Goal: Task Accomplishment & Management: Use online tool/utility

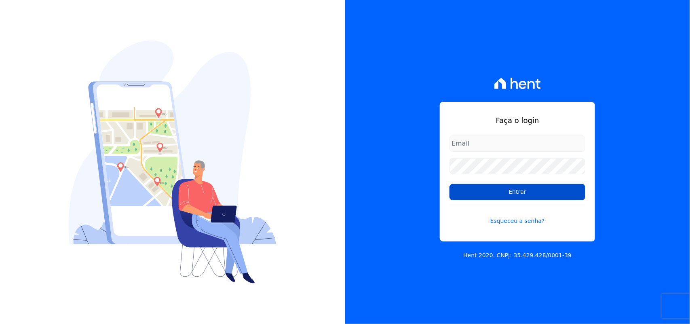
type input "[PERSON_NAME][EMAIL_ADDRESS][PERSON_NAME][DOMAIN_NAME]"
click at [487, 192] on input "Entrar" at bounding box center [517, 192] width 136 height 16
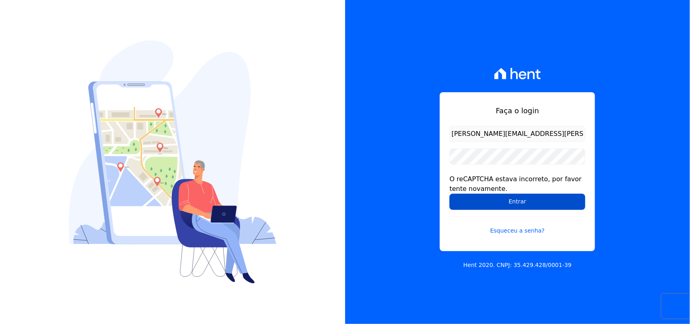
click at [518, 199] on input "Entrar" at bounding box center [517, 202] width 136 height 16
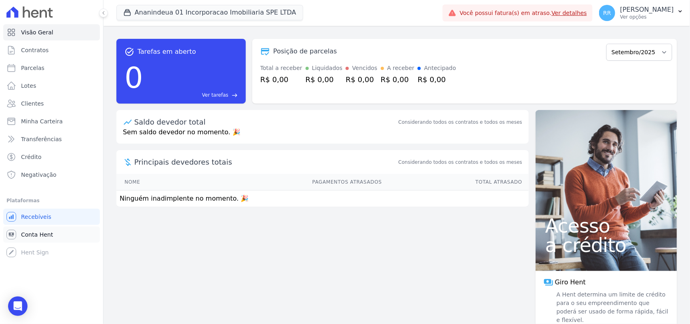
click at [49, 231] on span "Conta Hent" at bounding box center [37, 234] width 32 height 8
click at [49, 238] on link "Conta Hent" at bounding box center [51, 234] width 97 height 16
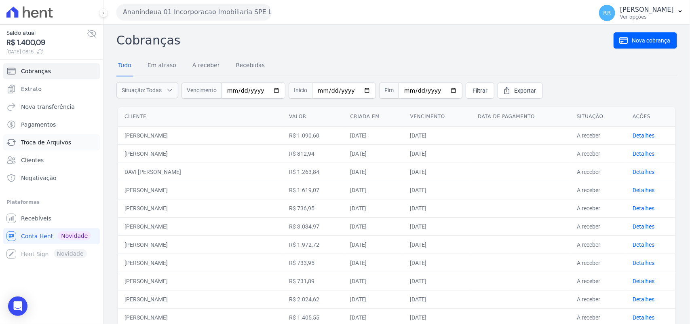
click at [41, 144] on span "Troca de Arquivos" at bounding box center [46, 142] width 50 height 8
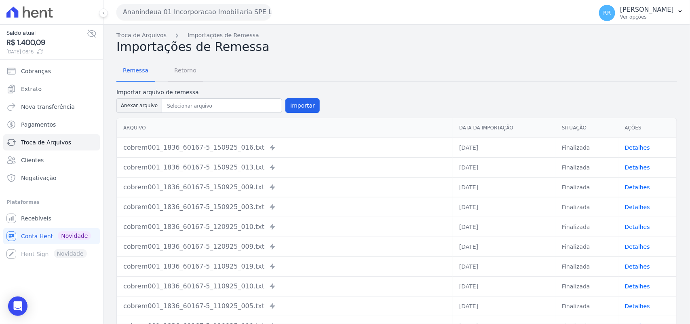
click at [180, 65] on span "Retorno" at bounding box center [185, 70] width 32 height 16
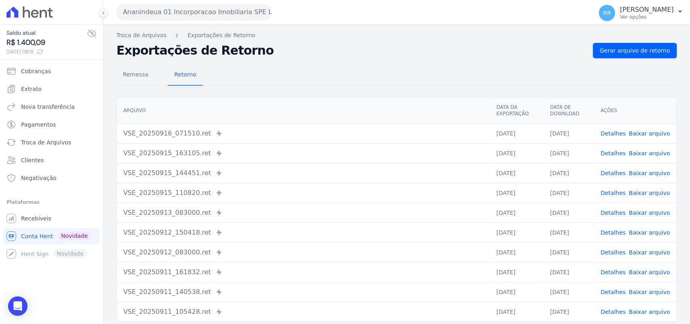
click at [194, 13] on button "Ananindeua 01 Incorporacao Imobiliaria SPE LTDA" at bounding box center [193, 12] width 155 height 16
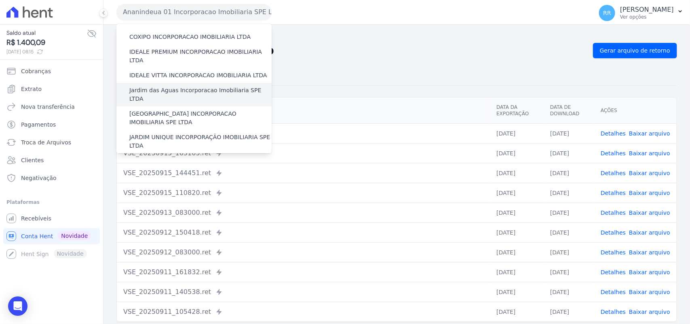
scroll to position [152, 0]
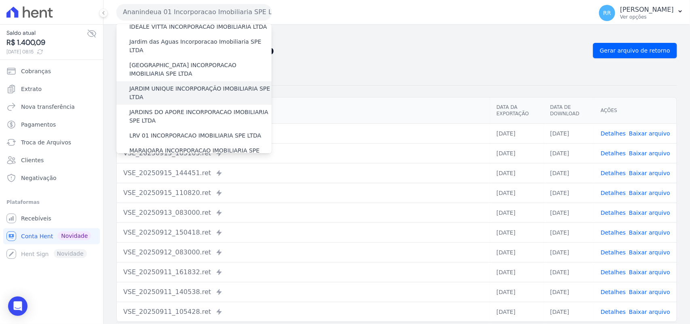
click at [205, 84] on label "JARDIM UNIQUE INCORPORAÇÃO IMOBILIARIA SPE LTDA" at bounding box center [200, 92] width 142 height 17
click at [0, 0] on input "JARDIM UNIQUE INCORPORAÇÃO IMOBILIARIA SPE LTDA" at bounding box center [0, 0] width 0 height 0
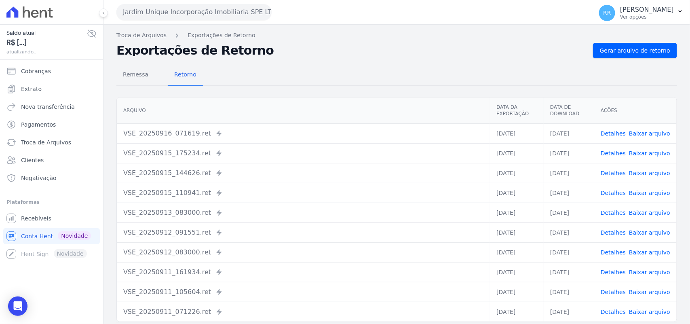
click at [608, 132] on link "Detalhes" at bounding box center [612, 133] width 25 height 6
click at [640, 57] on link "Gerar arquivo de retorno" at bounding box center [635, 50] width 84 height 15
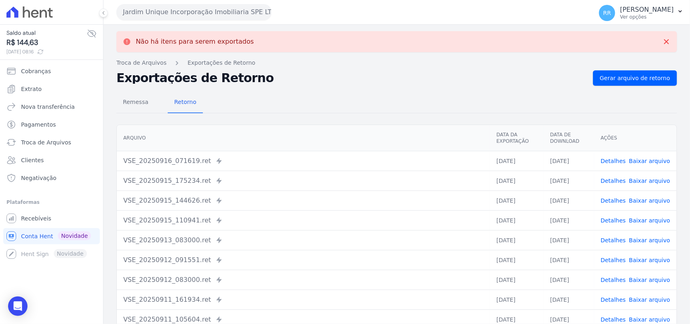
click at [620, 159] on link "Detalhes" at bounding box center [612, 161] width 25 height 6
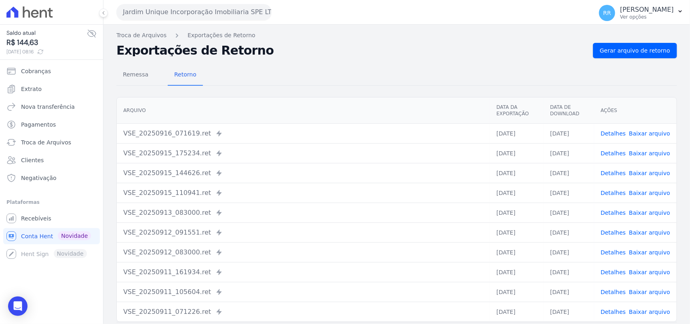
click at [619, 136] on link "Detalhes" at bounding box center [612, 133] width 25 height 6
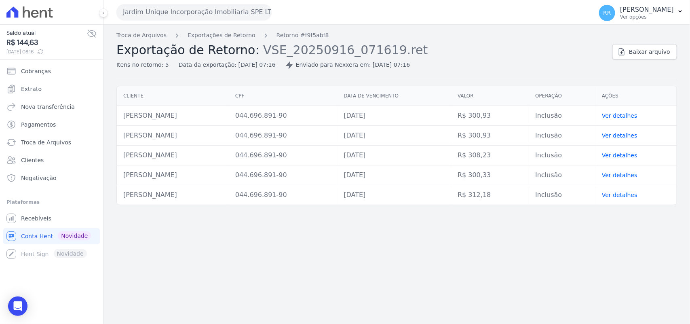
drag, startPoint x: 122, startPoint y: 118, endPoint x: 202, endPoint y: 118, distance: 80.0
click at [206, 120] on td "[PERSON_NAME]" at bounding box center [173, 116] width 112 height 20
copy td "[PERSON_NAME]"
click at [539, 59] on div "Itens no retorno: 5 Data da exportação: [DATE] 07:16 Enviado para Nexxera em: […" at bounding box center [360, 63] width 489 height 12
